Goal: Task Accomplishment & Management: Complete application form

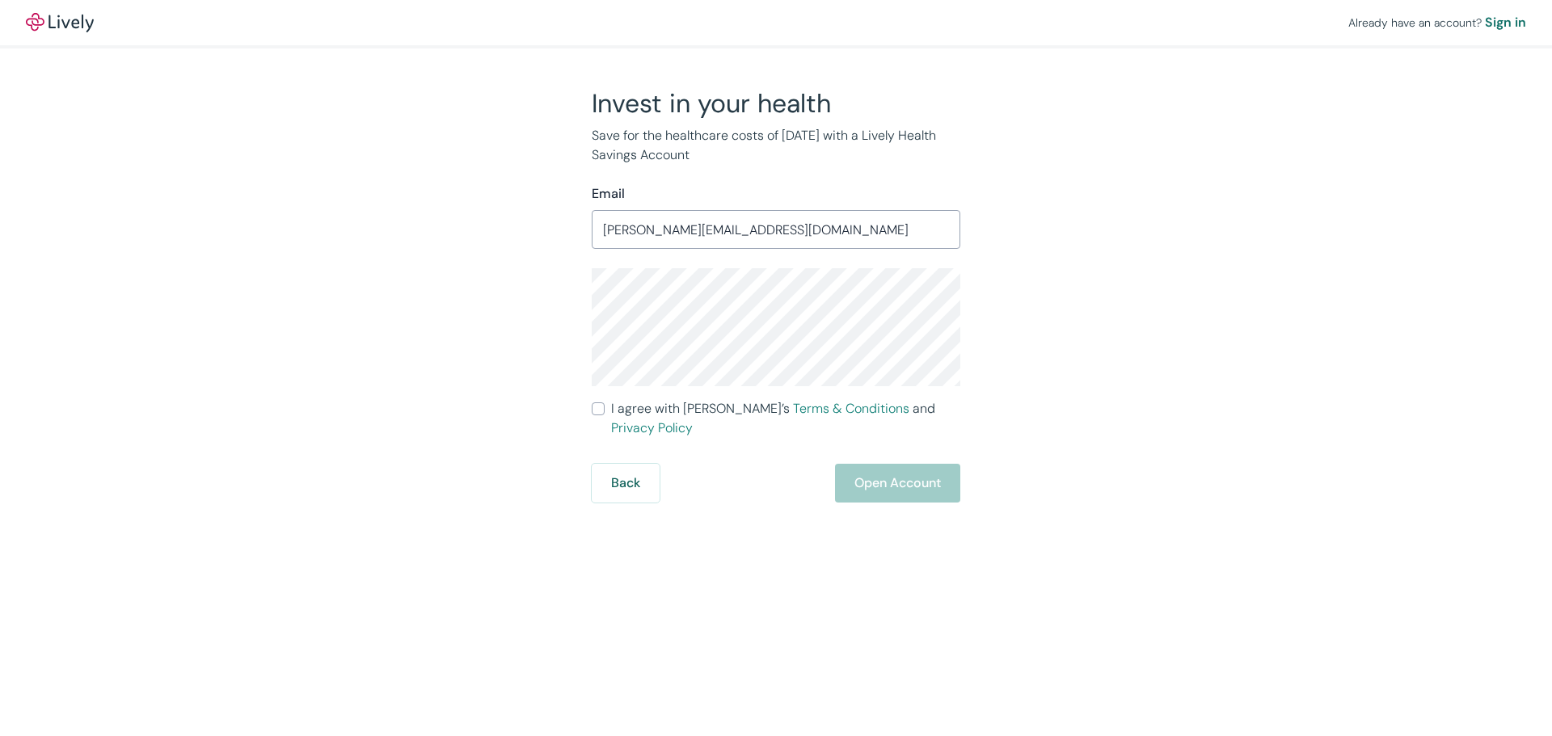
click at [744, 217] on input "[PERSON_NAME][EMAIL_ADDRESS][DOMAIN_NAME]" at bounding box center [776, 229] width 369 height 32
paste input "[EMAIL_ADDRESS][DOMAIN_NAME]"
type input "[EMAIL_ADDRESS][DOMAIN_NAME]"
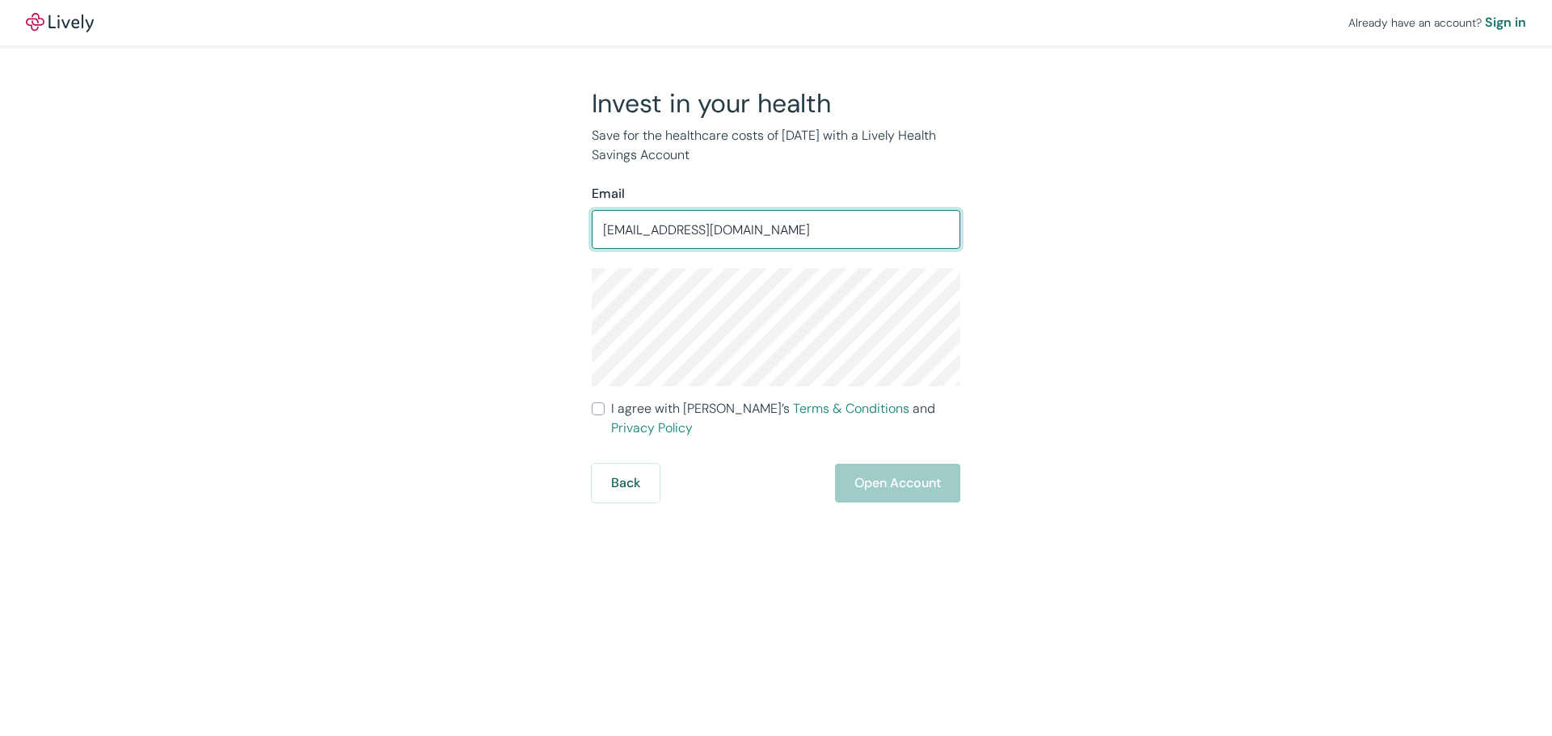
click at [600, 415] on label "I agree with Lively’s Terms & Conditions and Privacy Policy" at bounding box center [776, 418] width 369 height 39
click at [600, 415] on input "I agree with Lively’s Terms & Conditions and Privacy Policy" at bounding box center [598, 408] width 13 height 13
checkbox input "true"
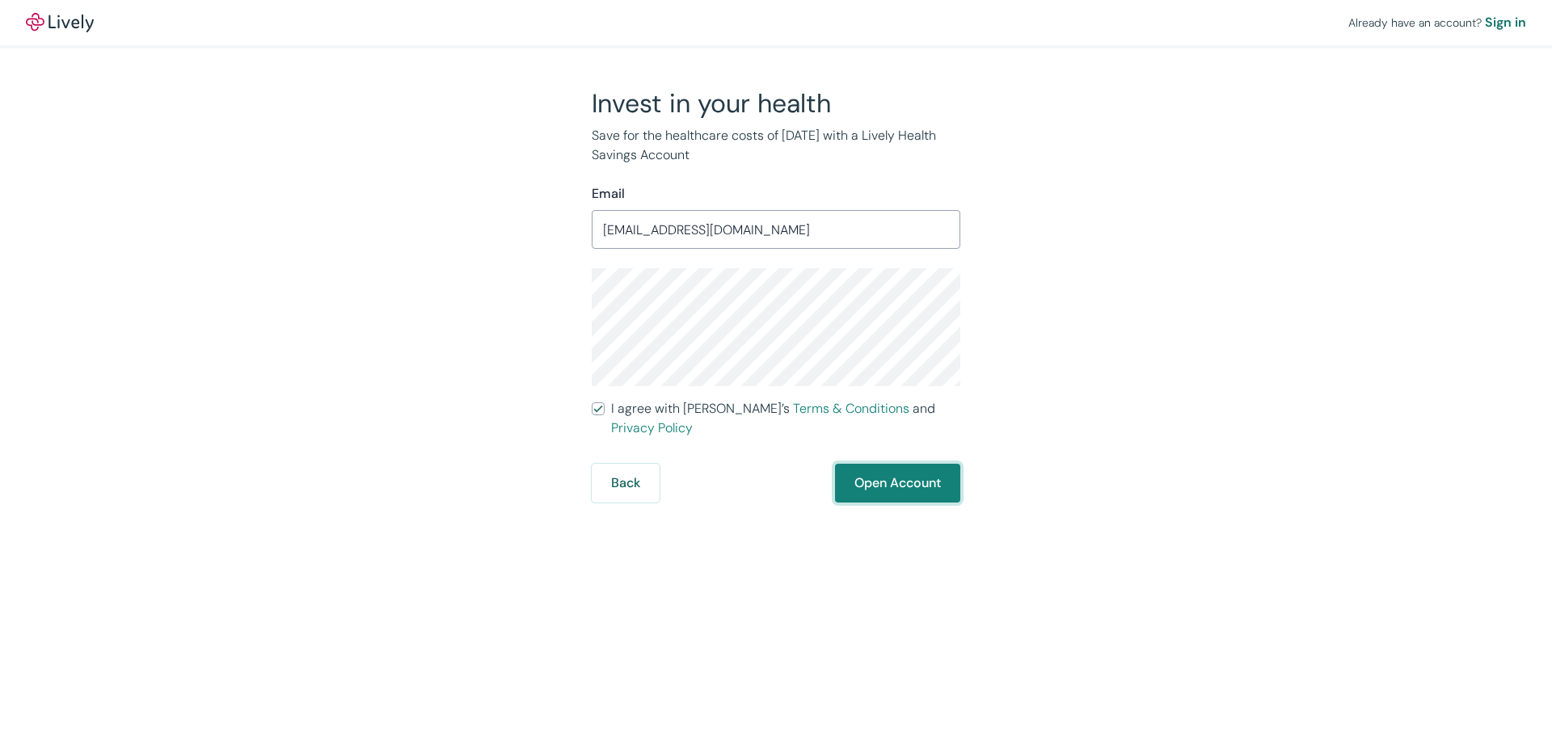
click at [868, 470] on button "Open Account" at bounding box center [897, 483] width 125 height 39
click at [830, 531] on div "Already have an account? Sign in Invest in your health Save for the healthcare …" at bounding box center [776, 368] width 1552 height 736
click at [898, 464] on div "Back Just a moment" at bounding box center [776, 483] width 369 height 39
click at [717, 237] on input "[EMAIL_ADDRESS][DOMAIN_NAME]" at bounding box center [776, 229] width 369 height 32
click at [704, 500] on div "Already have an account? Sign in Invest in your health Save for the healthcare …" at bounding box center [776, 368] width 1552 height 736
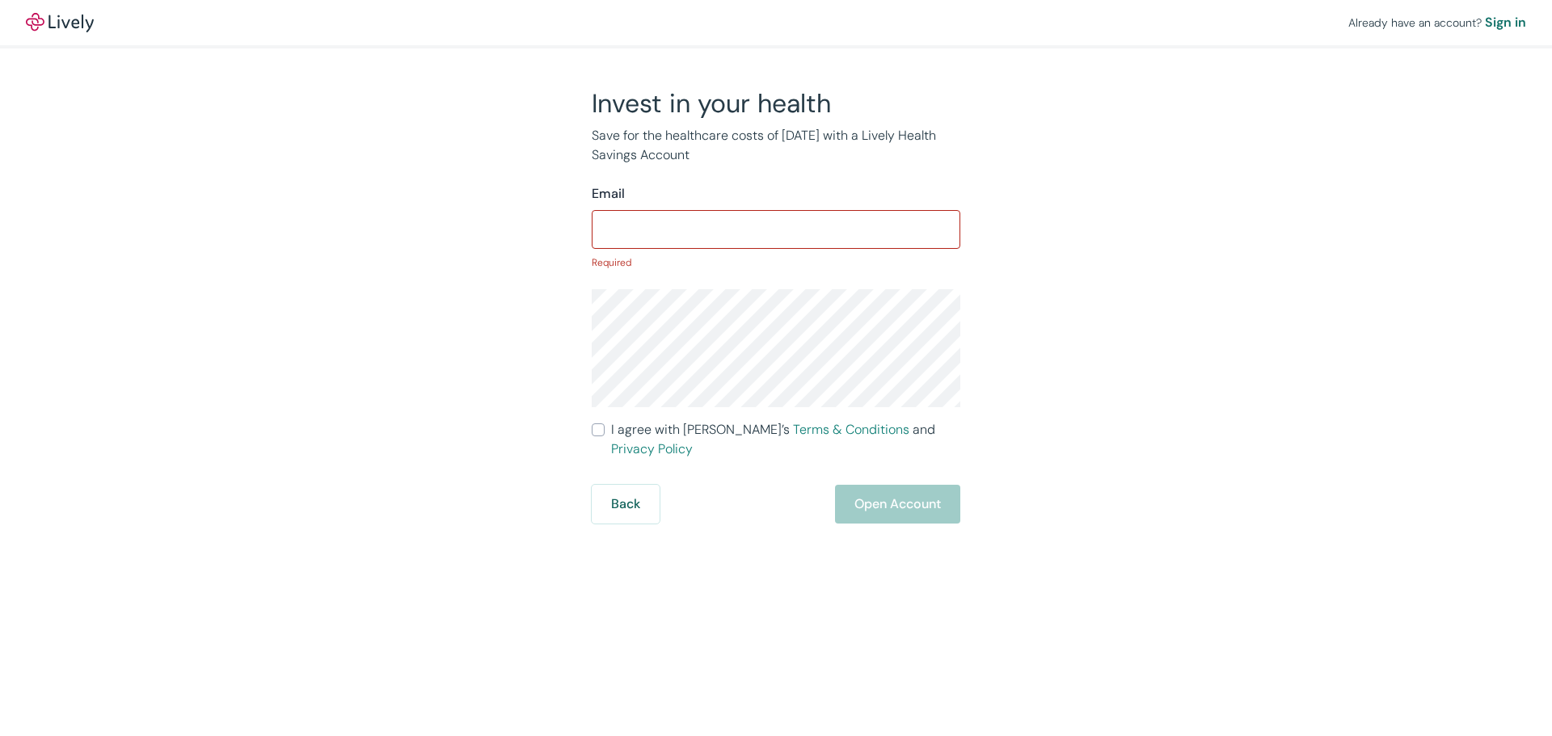
click at [797, 215] on input "Email" at bounding box center [776, 229] width 369 height 32
paste input "[EMAIL_ADDRESS][DOMAIN_NAME]"
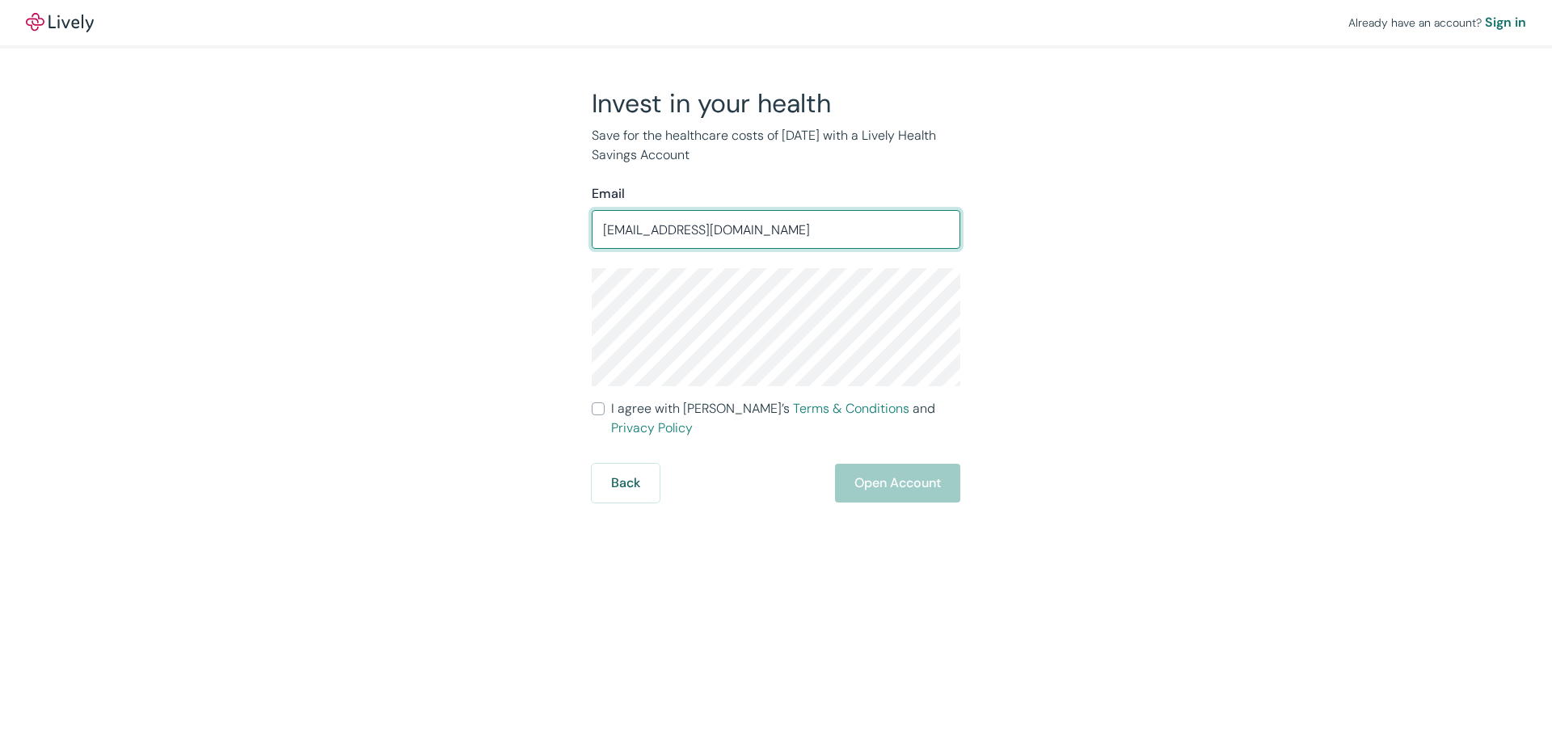
type input "[EMAIL_ADDRESS][DOMAIN_NAME]"
click at [600, 412] on input "I agree with Lively’s Terms & Conditions and Privacy Policy" at bounding box center [598, 408] width 13 height 13
checkbox input "true"
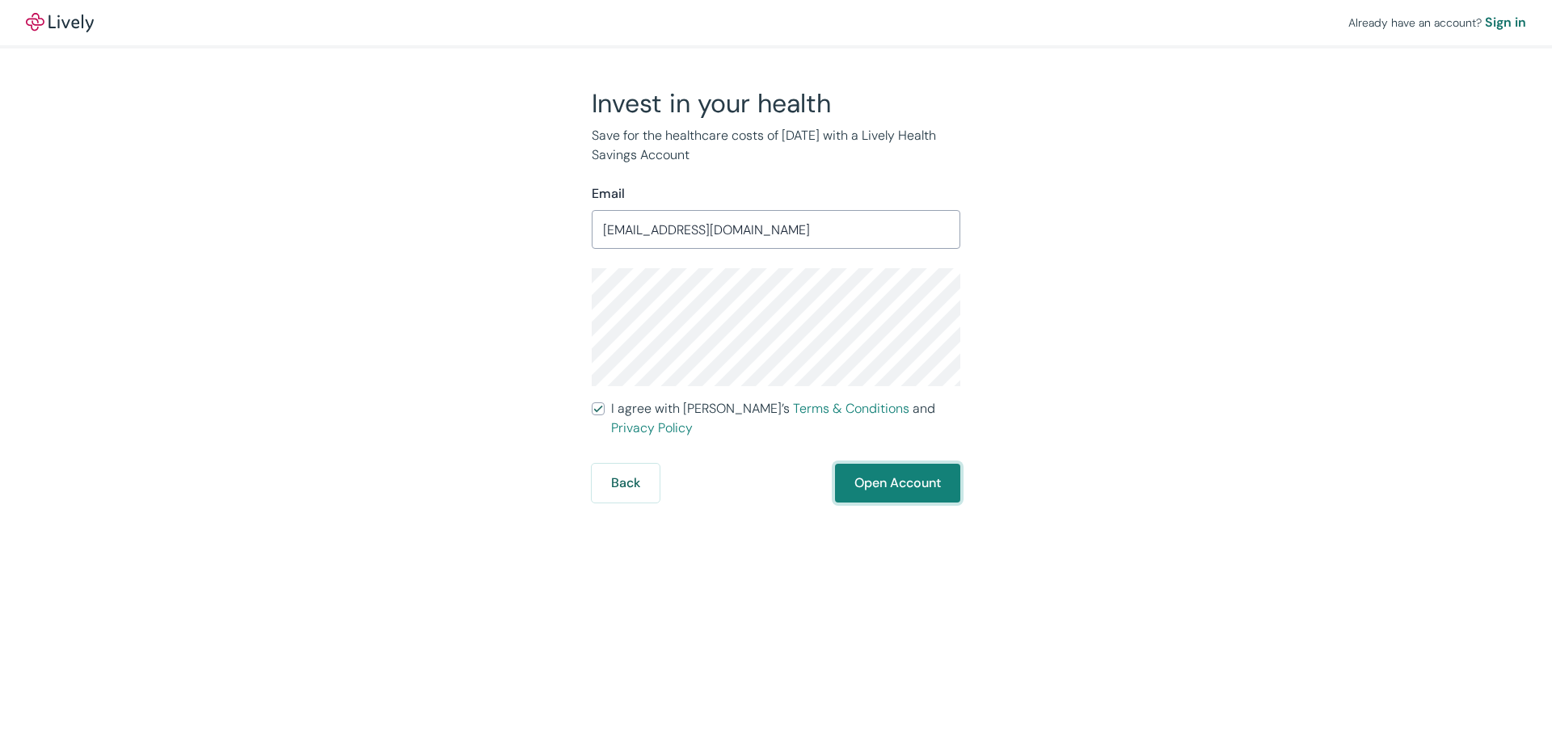
click at [893, 464] on button "Open Account" at bounding box center [897, 483] width 125 height 39
